Goal: Check status: Check status

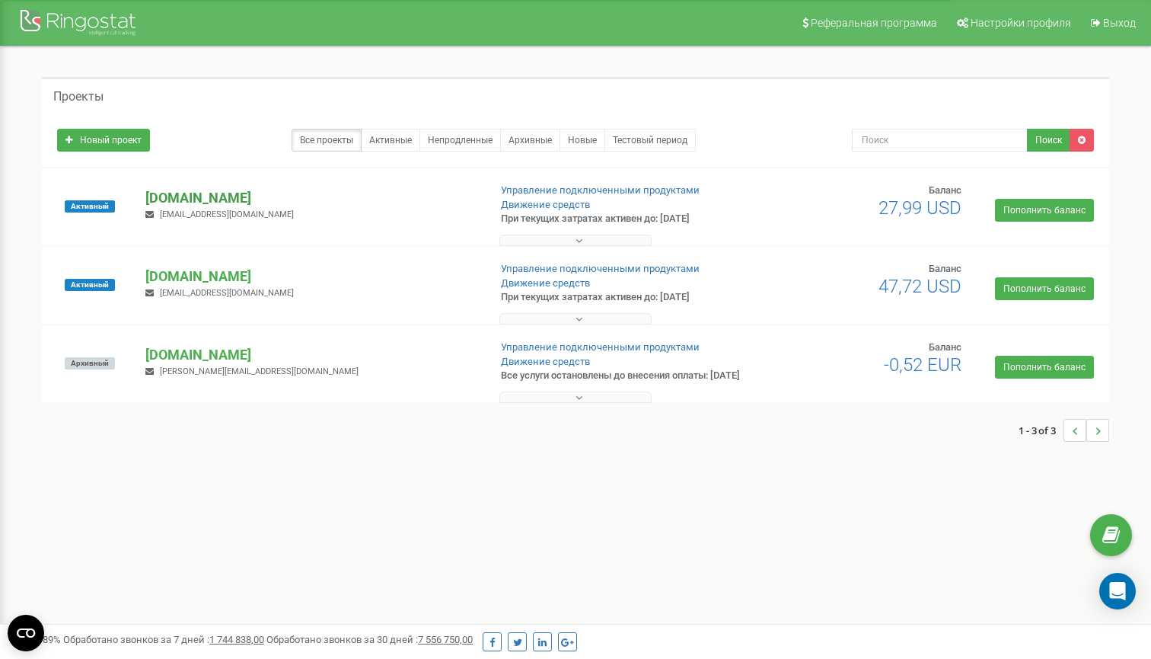
click at [203, 205] on p "[DOMAIN_NAME]" at bounding box center [310, 198] width 330 height 20
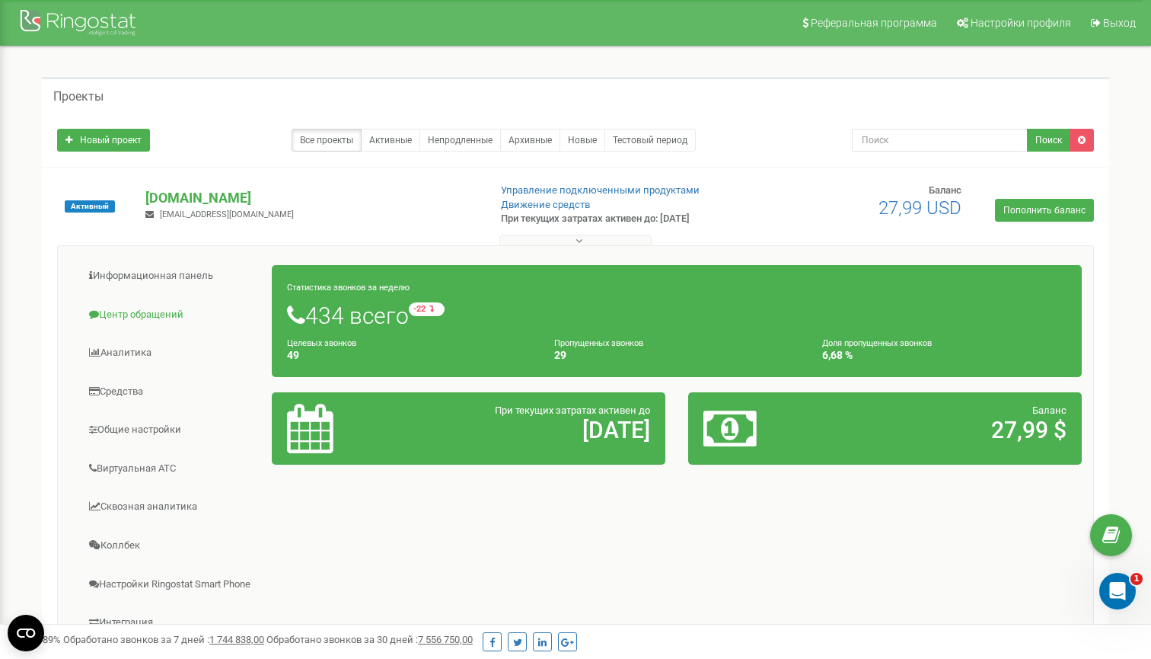
click at [150, 311] on link "Центр обращений" at bounding box center [170, 314] width 203 height 37
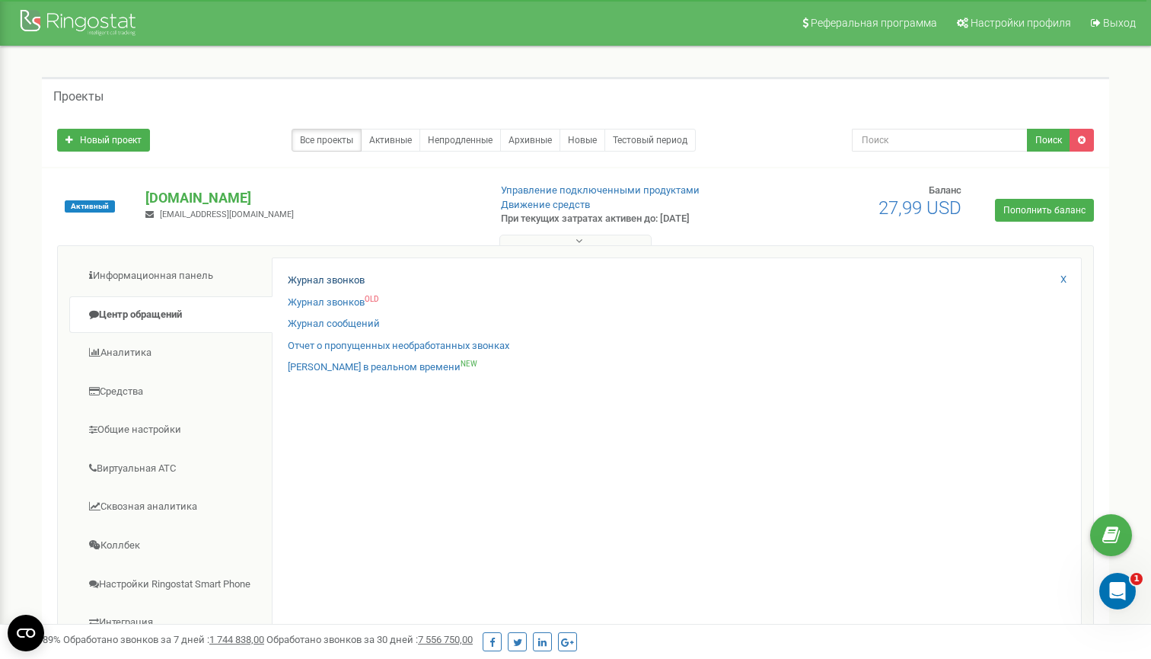
click at [324, 279] on link "Журнал звонков" at bounding box center [326, 280] width 77 height 14
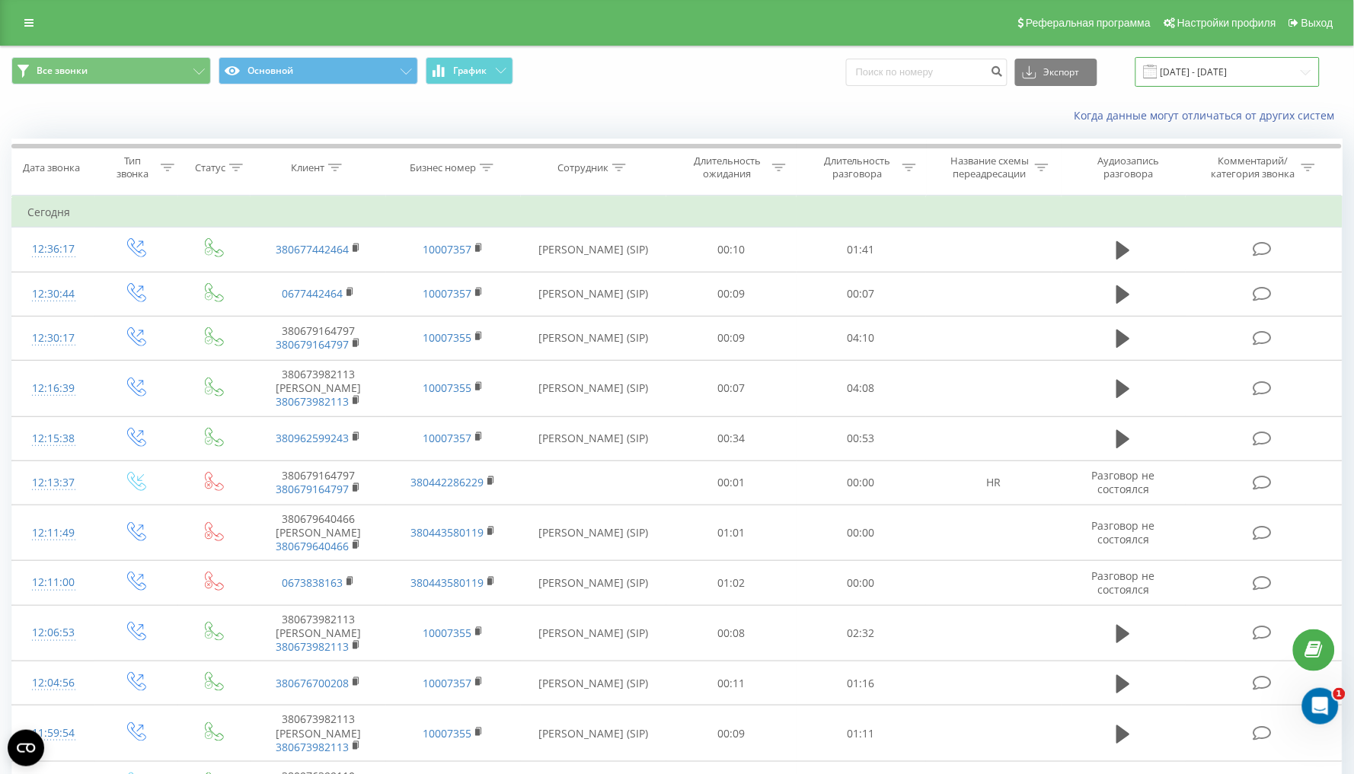
click at [1204, 72] on input "20.07.2025 - 20.08.2025" at bounding box center [1227, 72] width 184 height 30
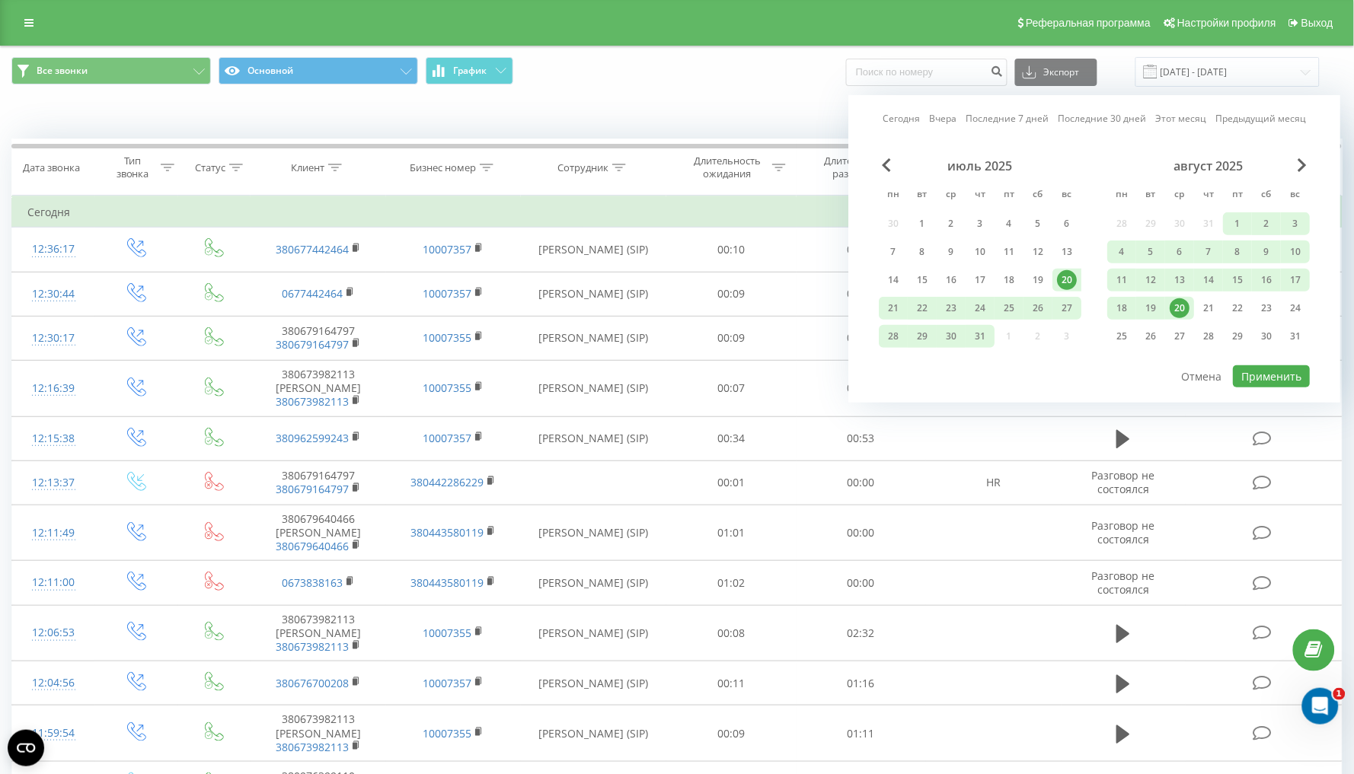
click at [1188, 318] on div "20" at bounding box center [1180, 308] width 20 height 20
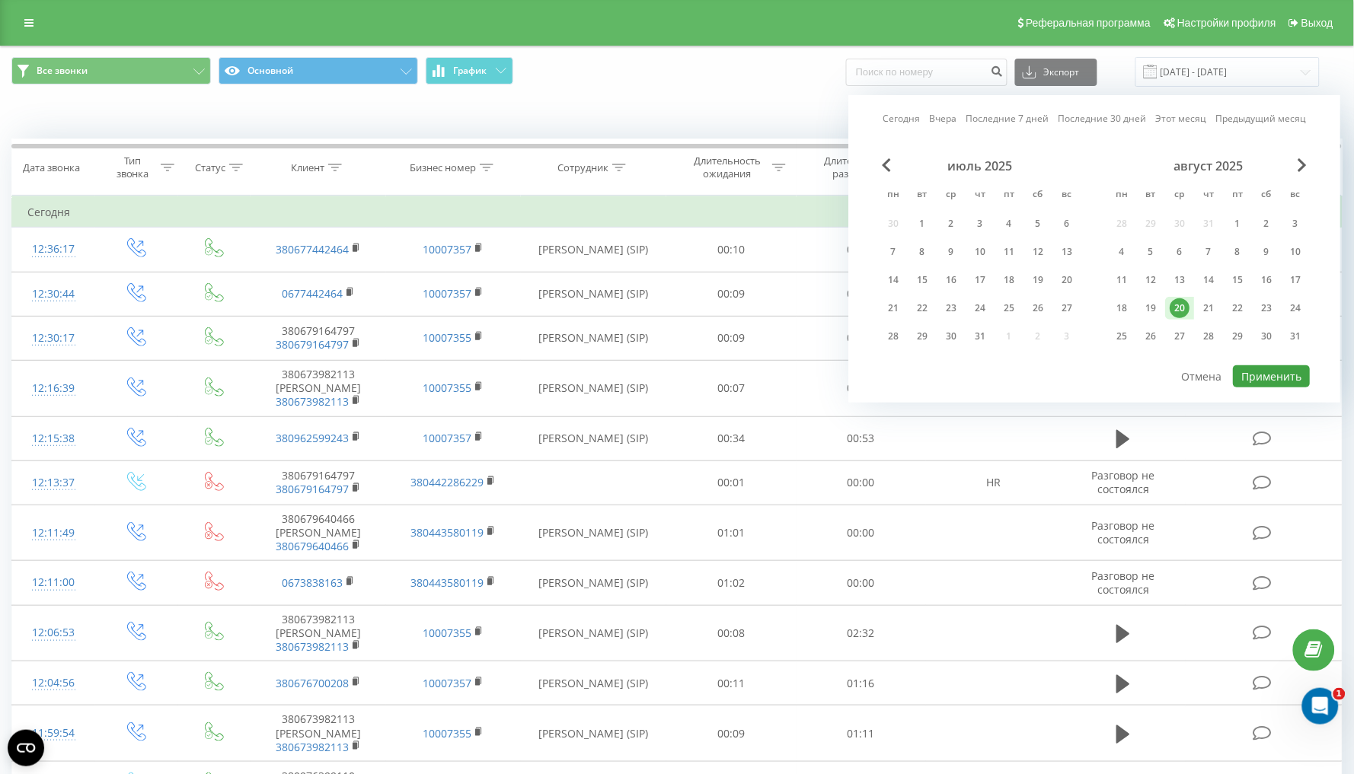
click at [1276, 386] on button "Применить" at bounding box center [1271, 376] width 77 height 22
type input "20.08.2025 - 20.08.2025"
